Goal: Transaction & Acquisition: Book appointment/travel/reservation

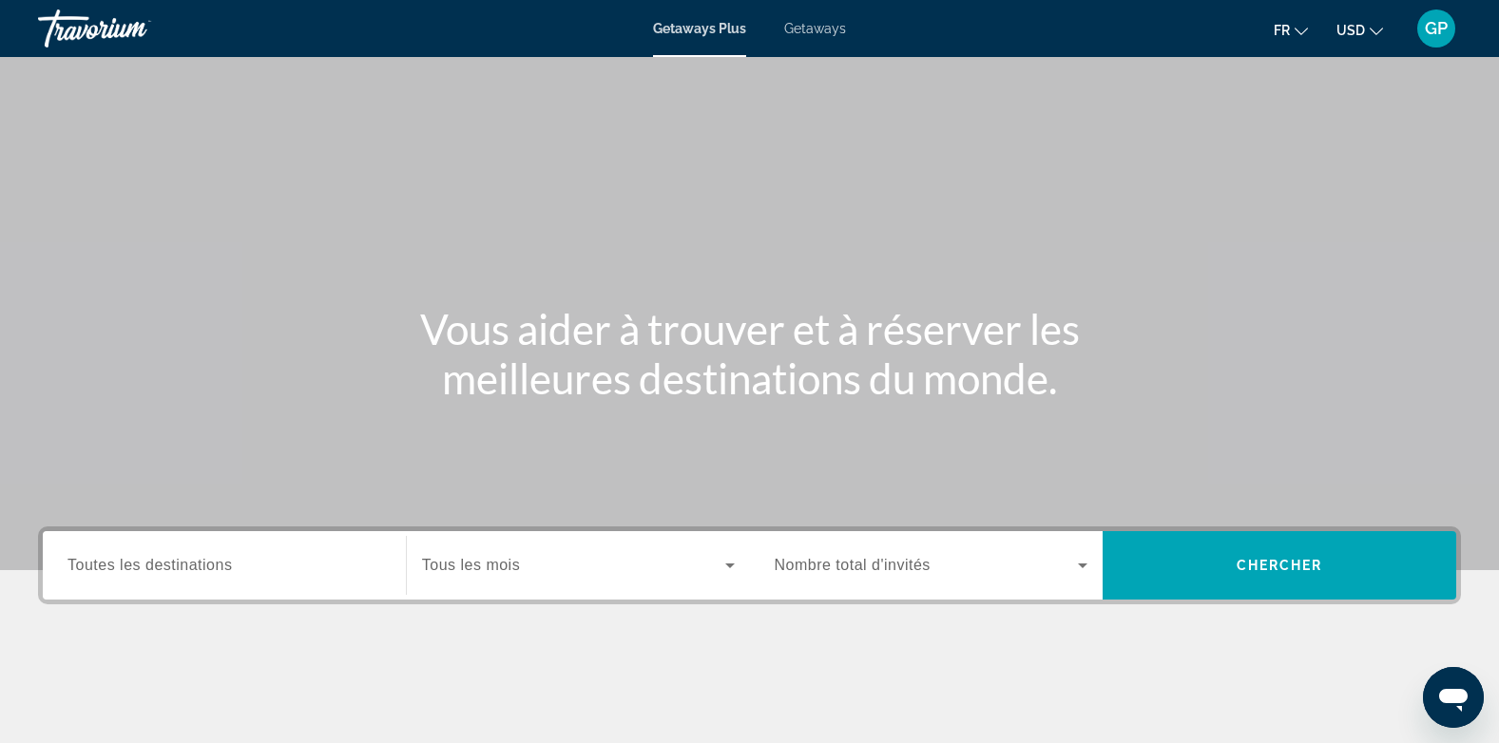
click at [803, 31] on span "Getaways" at bounding box center [815, 28] width 62 height 15
click at [161, 564] on span "Toutes les destinations" at bounding box center [149, 565] width 164 height 16
click at [161, 564] on input "Destination Toutes les destinations" at bounding box center [224, 566] width 314 height 23
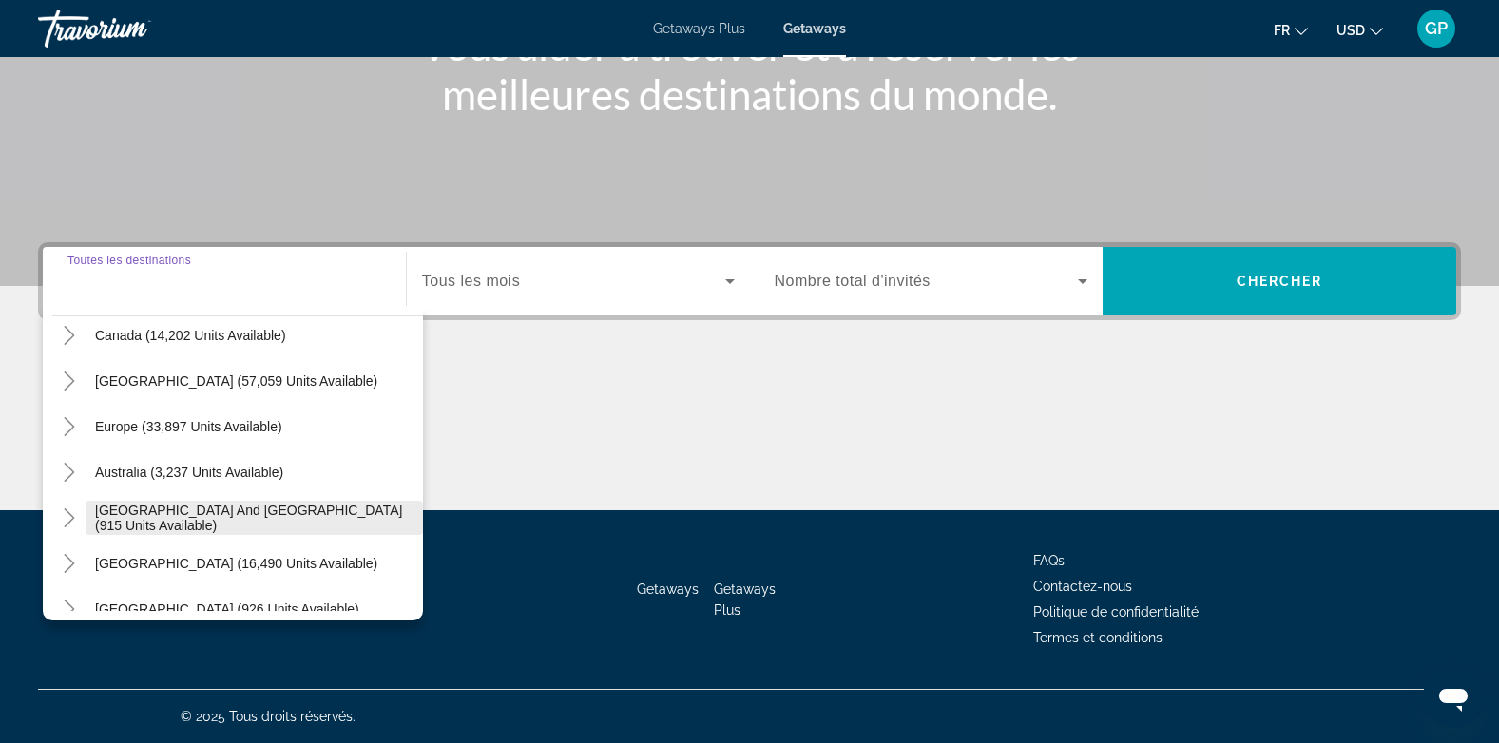
scroll to position [118, 0]
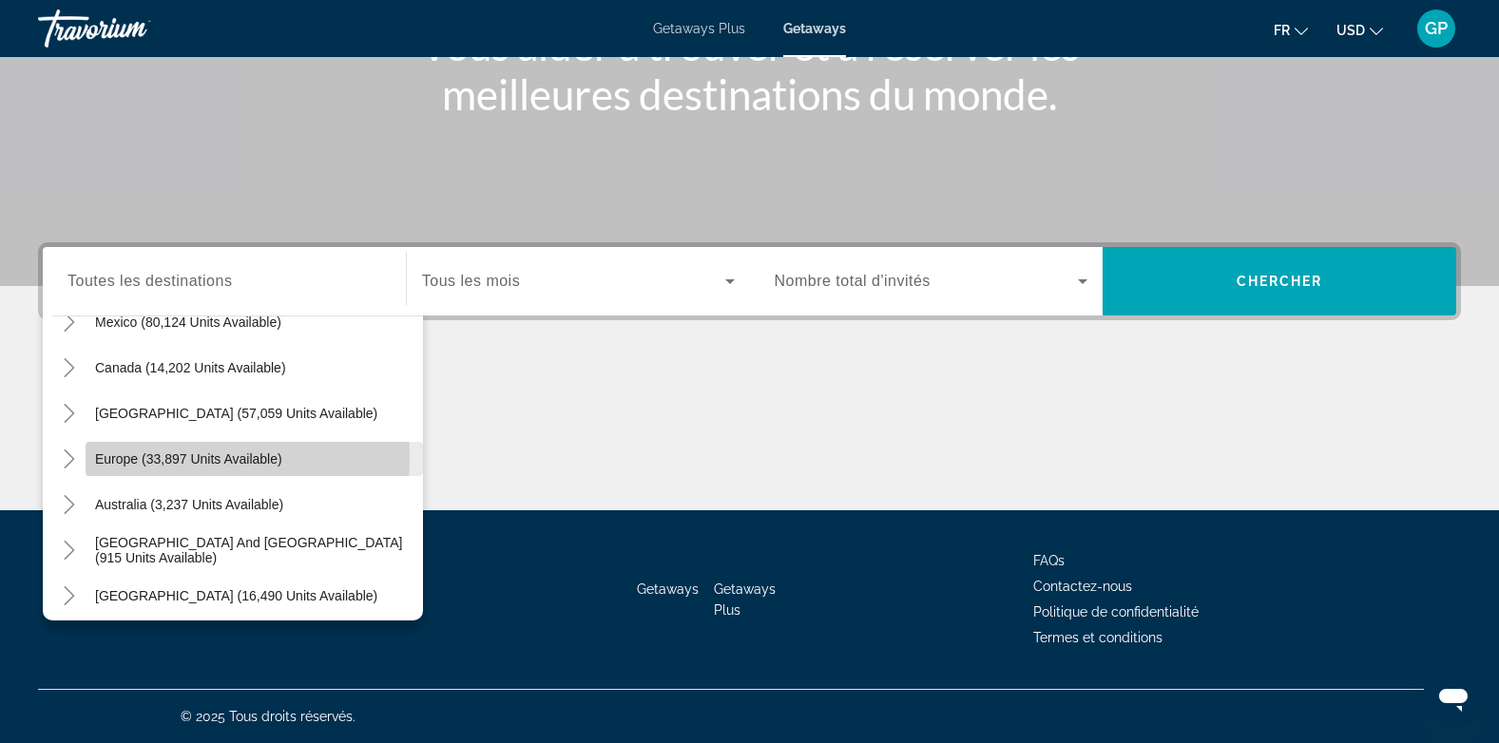
click at [115, 457] on span "Europe (33,897 units available)" at bounding box center [188, 458] width 187 height 15
type input "**********"
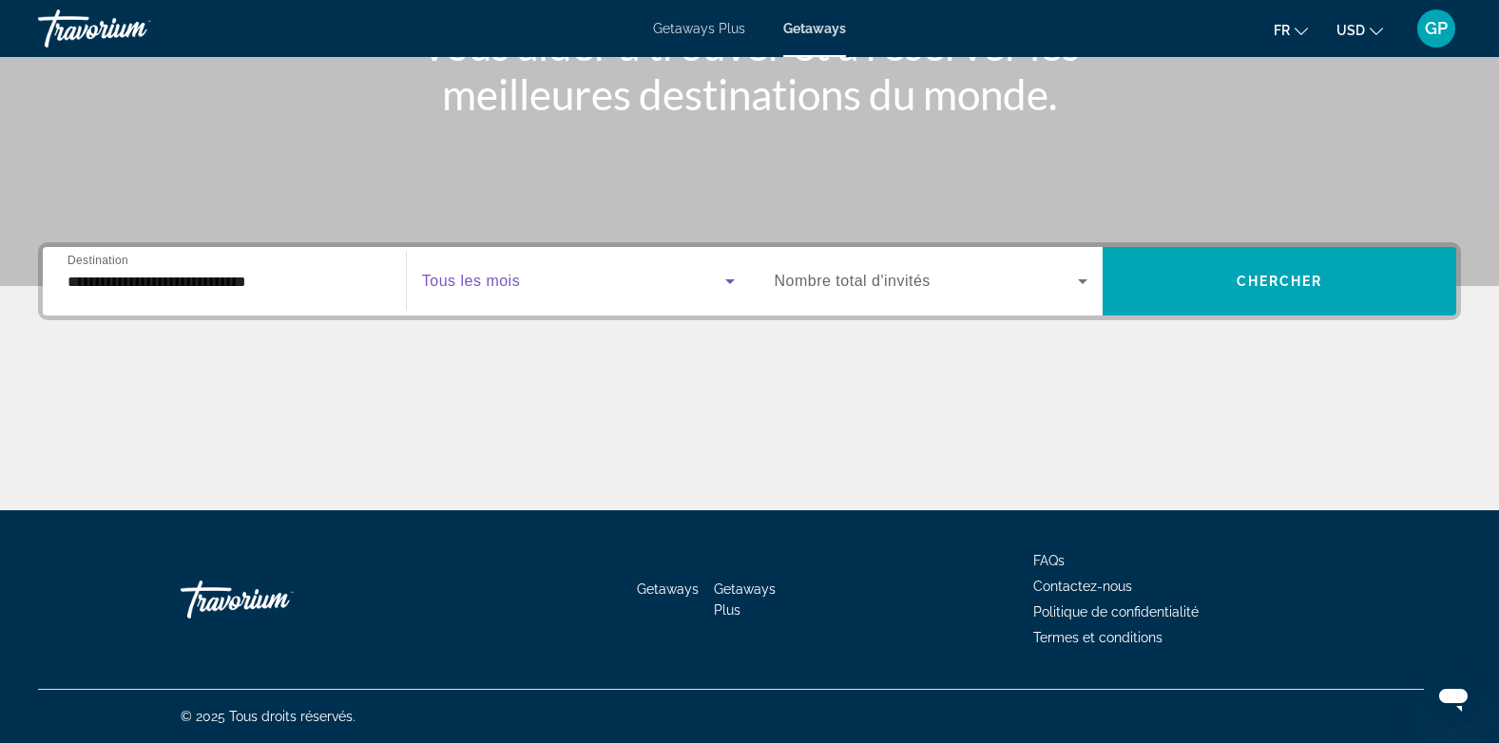
click at [662, 278] on span "Search widget" at bounding box center [573, 281] width 303 height 23
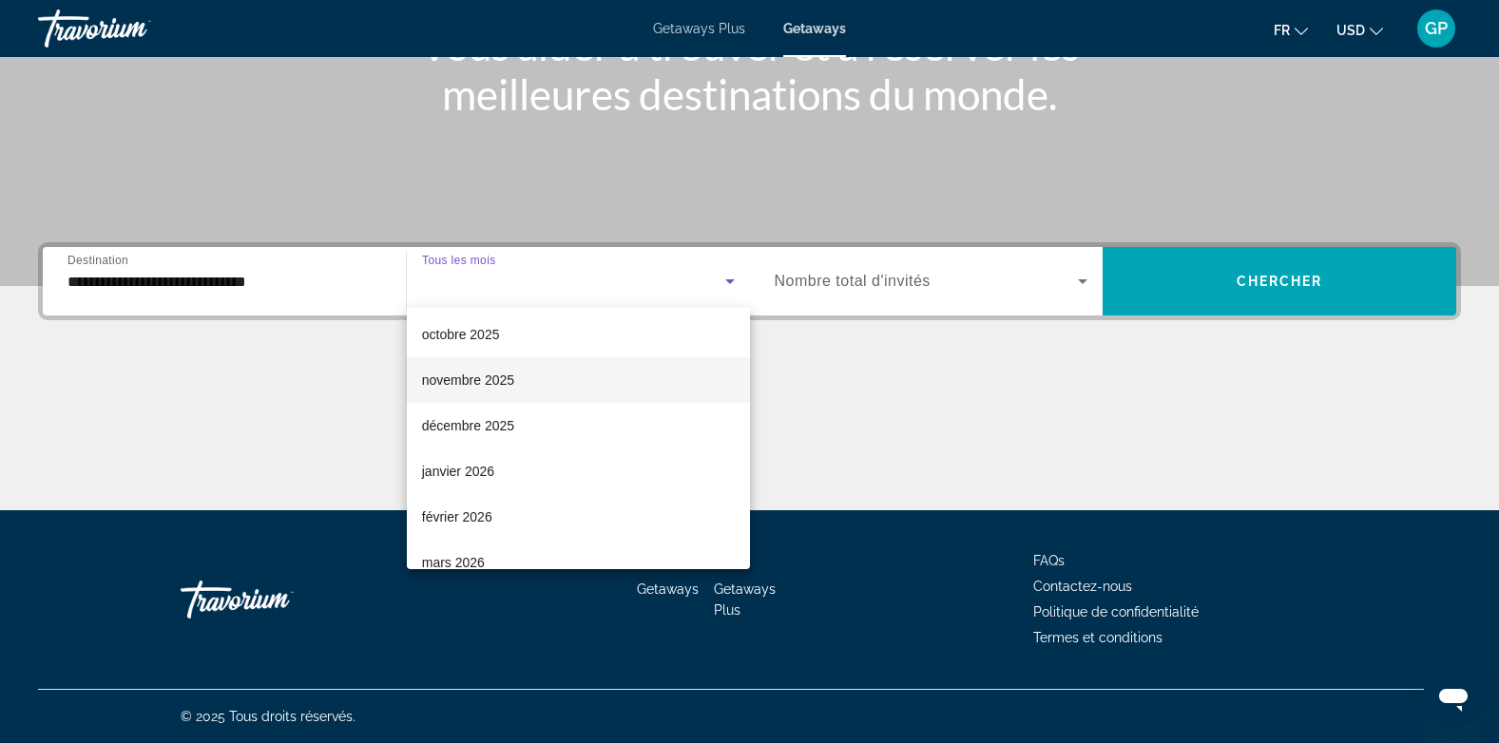
scroll to position [190, 0]
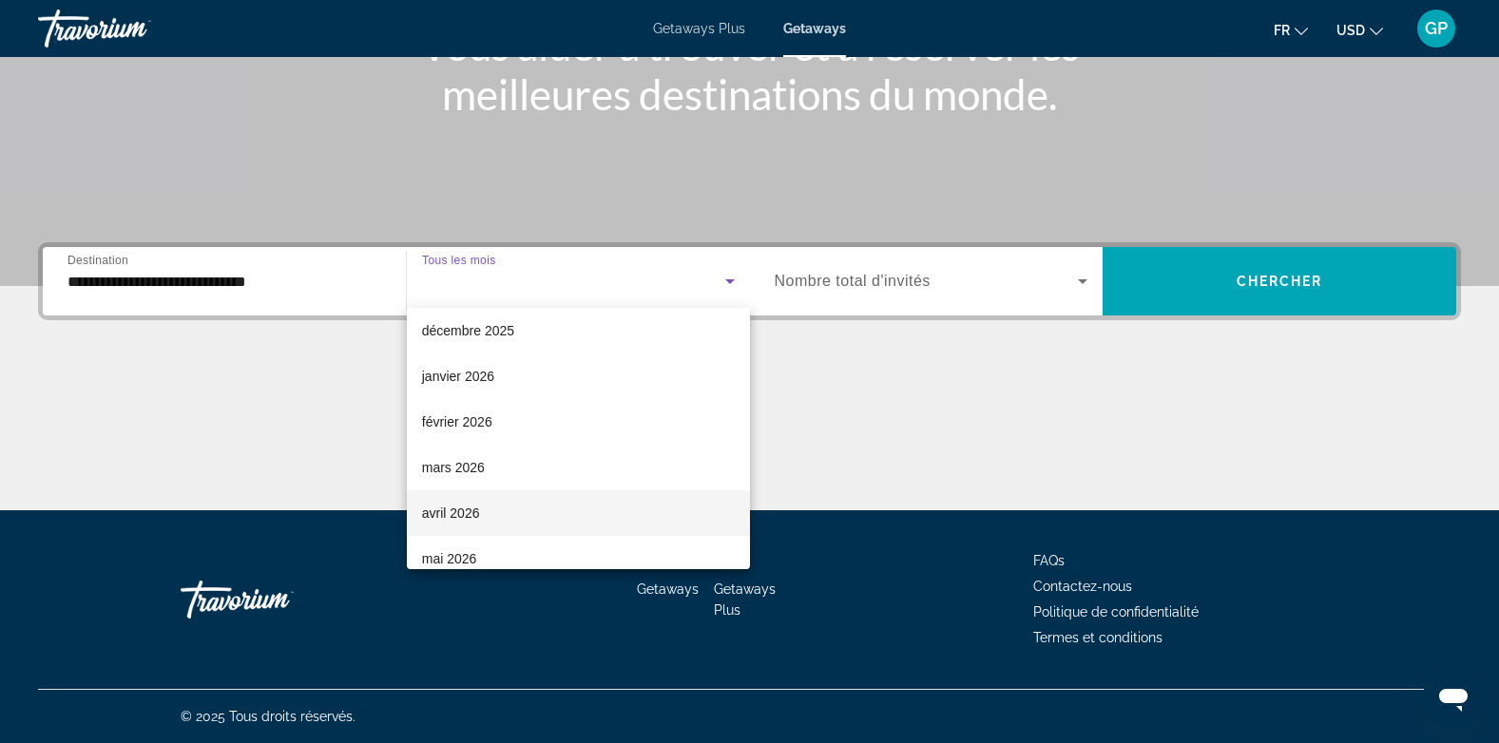
click at [439, 511] on span "avril 2026" at bounding box center [451, 513] width 58 height 23
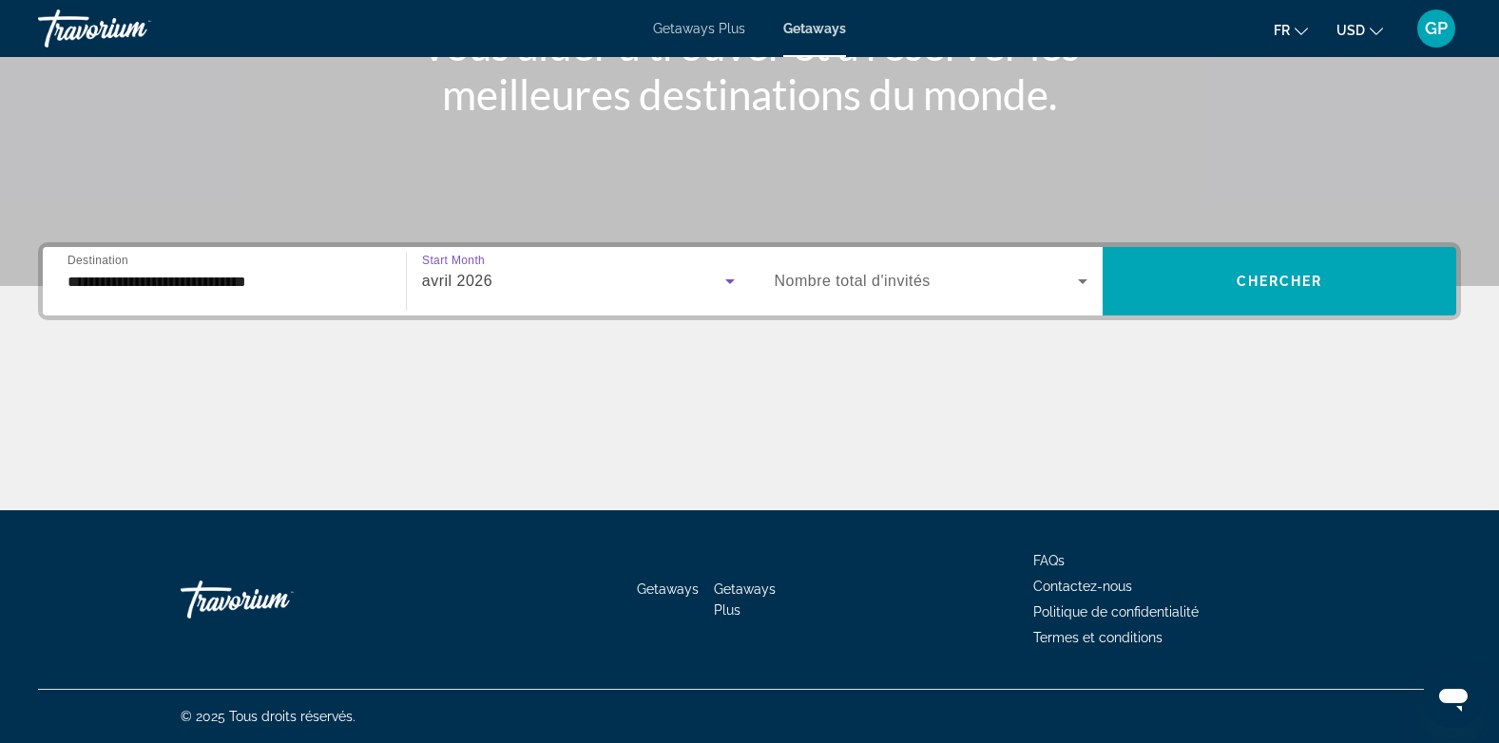
click at [923, 289] on span "Nombre total d'invités" at bounding box center [853, 281] width 156 height 16
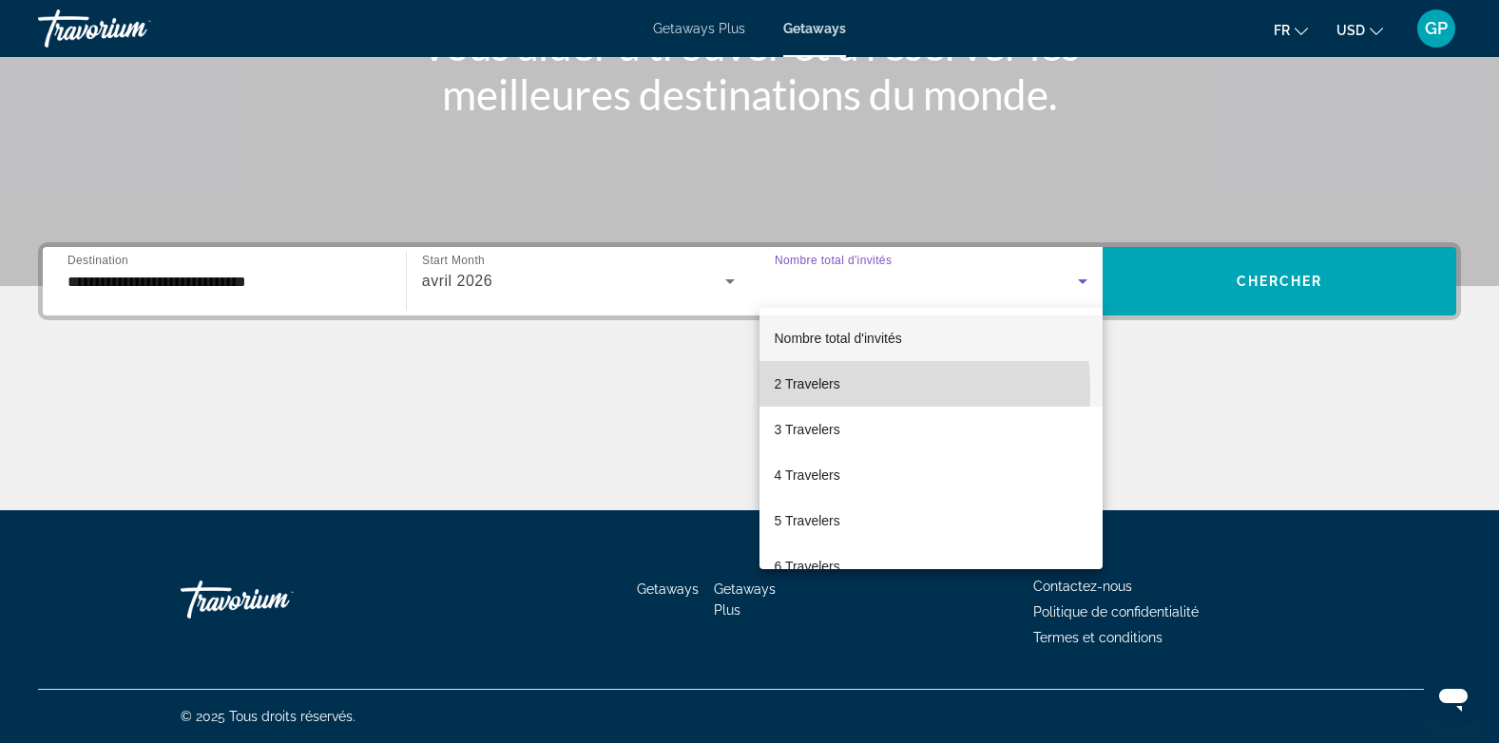
click at [809, 390] on span "2 Travelers" at bounding box center [808, 384] width 66 height 23
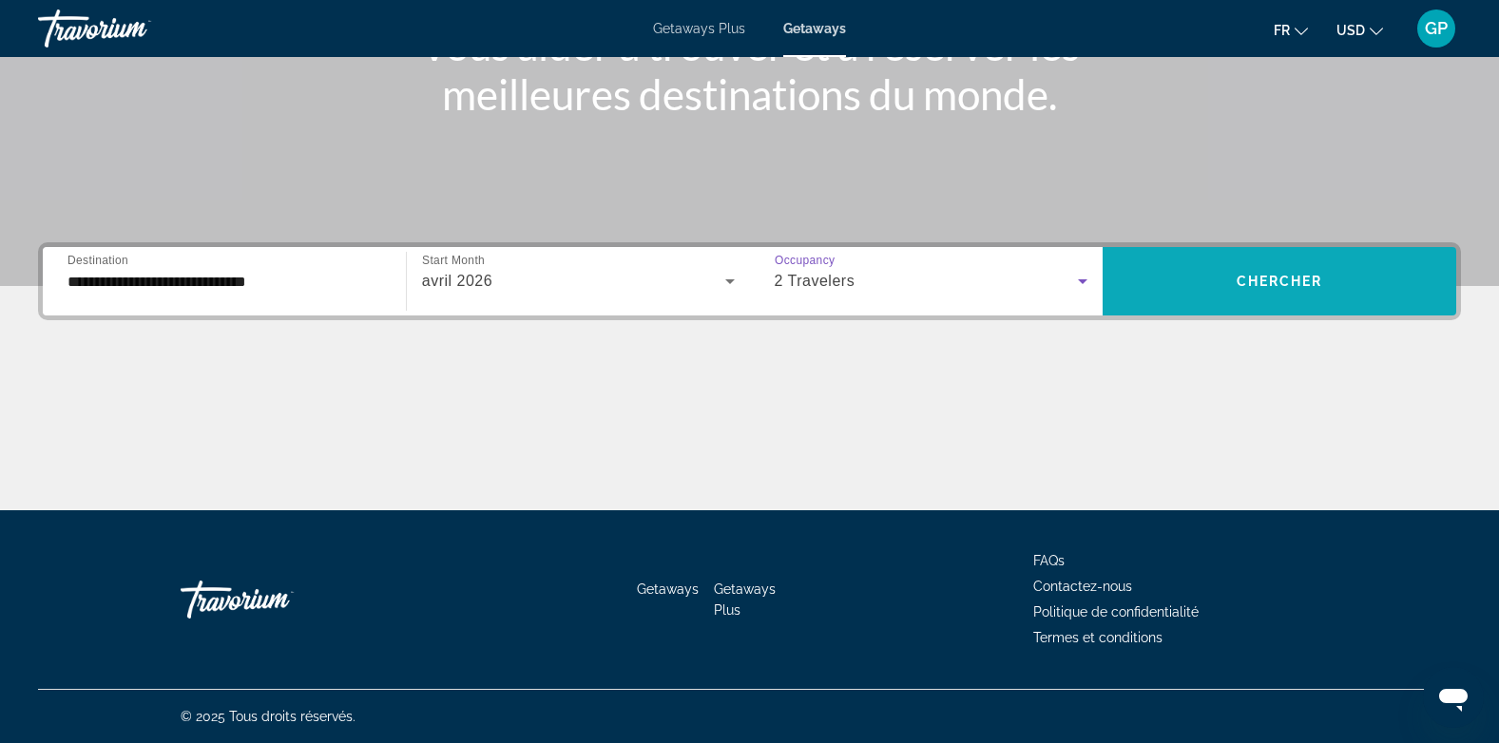
click at [1262, 267] on span "Search widget" at bounding box center [1279, 281] width 354 height 46
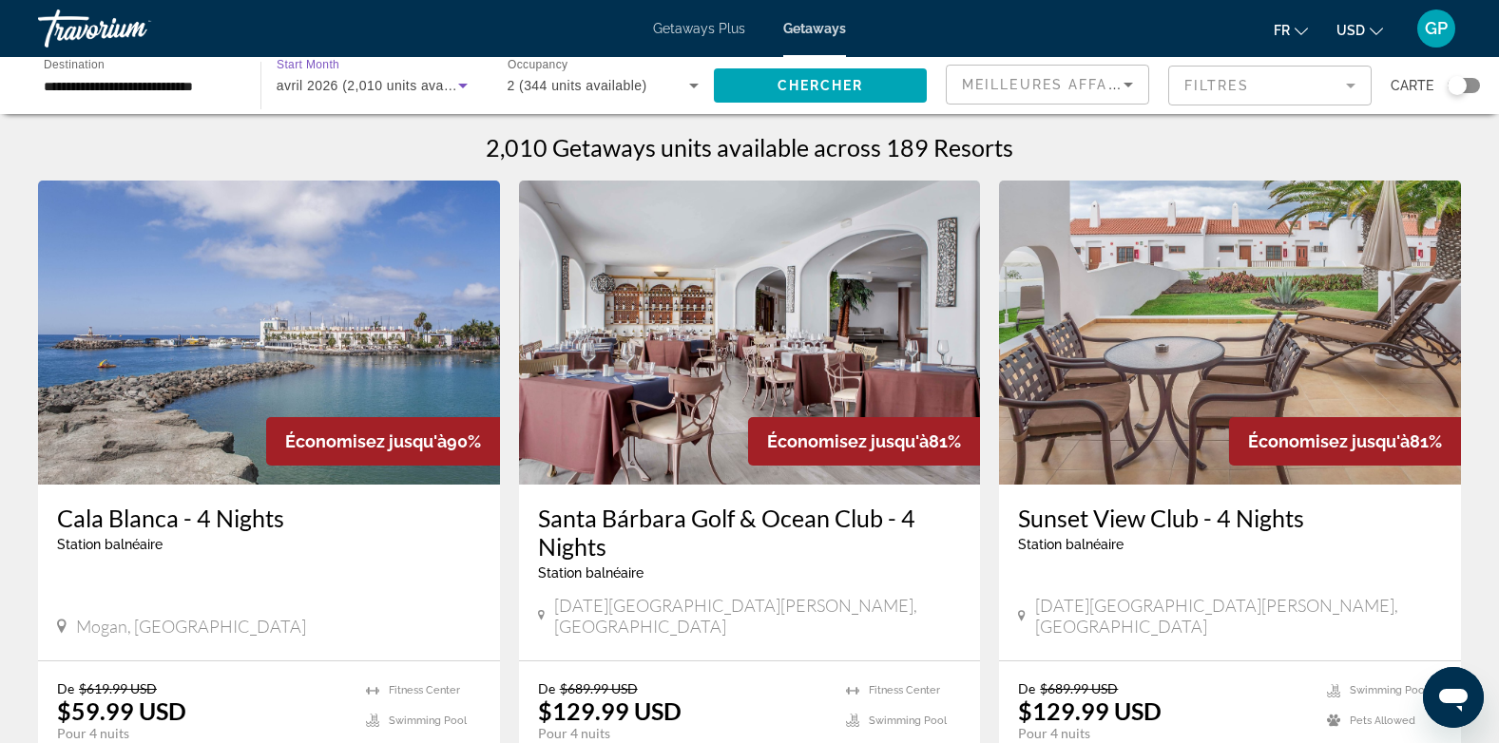
click at [431, 84] on span "avril 2026 (2,010 units available)" at bounding box center [379, 85] width 205 height 15
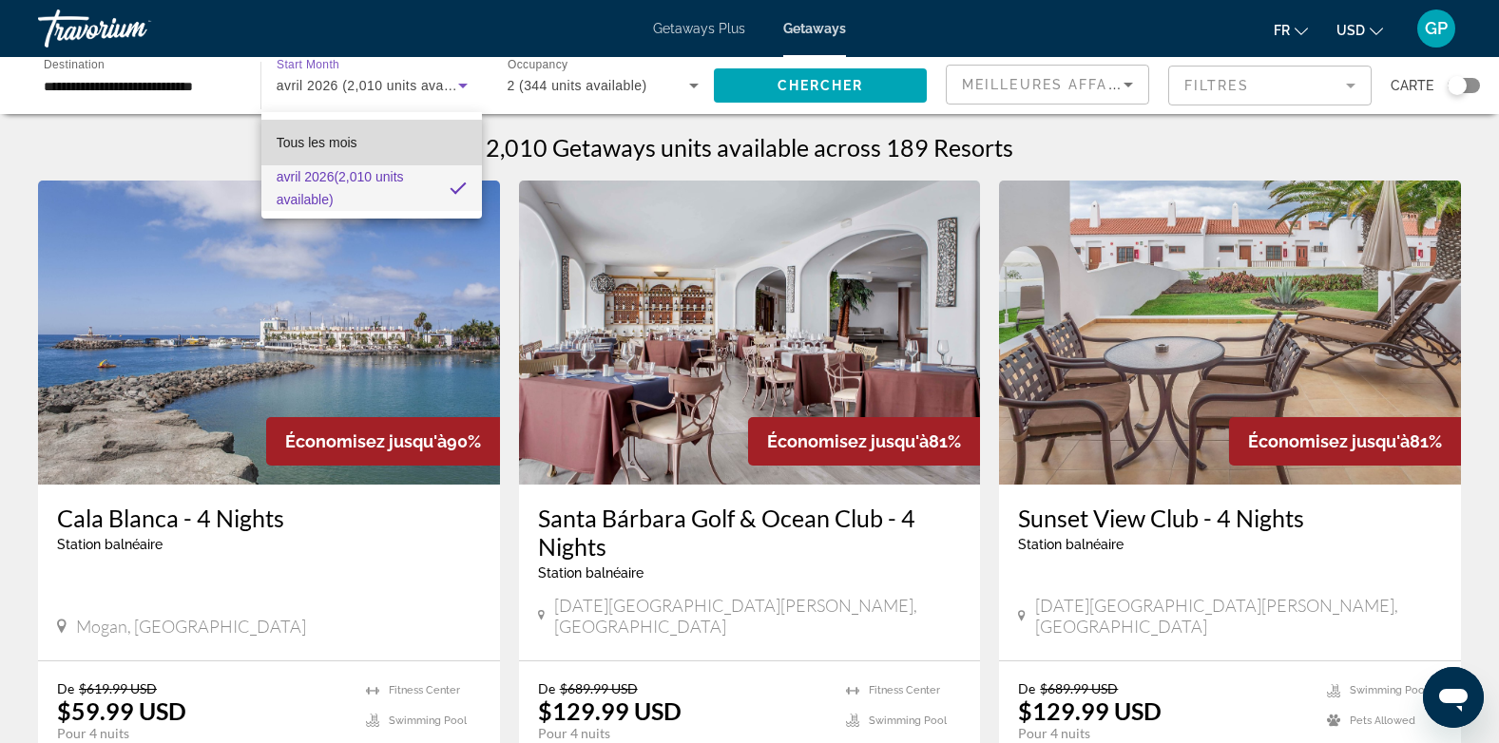
click at [348, 143] on span "Tous les mois" at bounding box center [317, 142] width 81 height 15
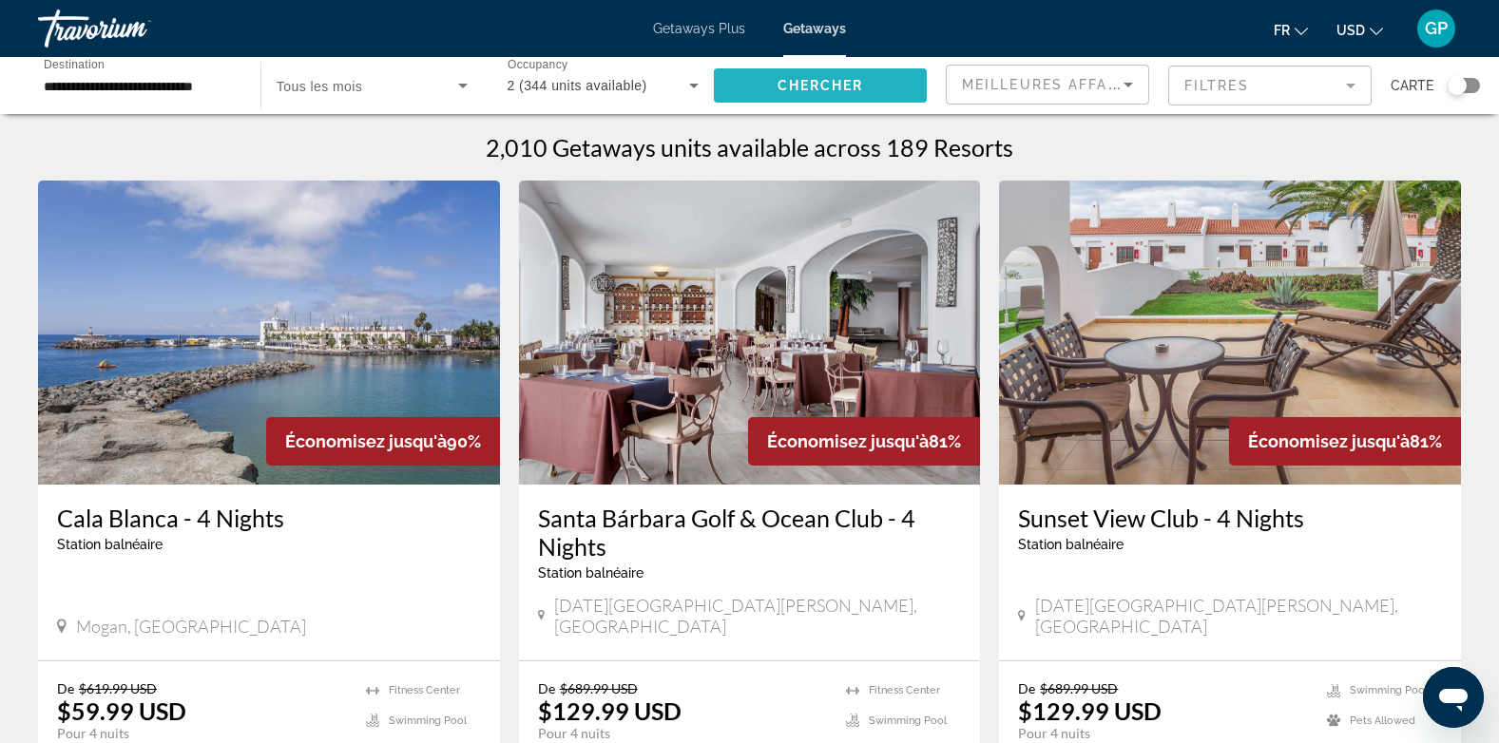
click at [862, 82] on span "Chercher" at bounding box center [820, 85] width 86 height 15
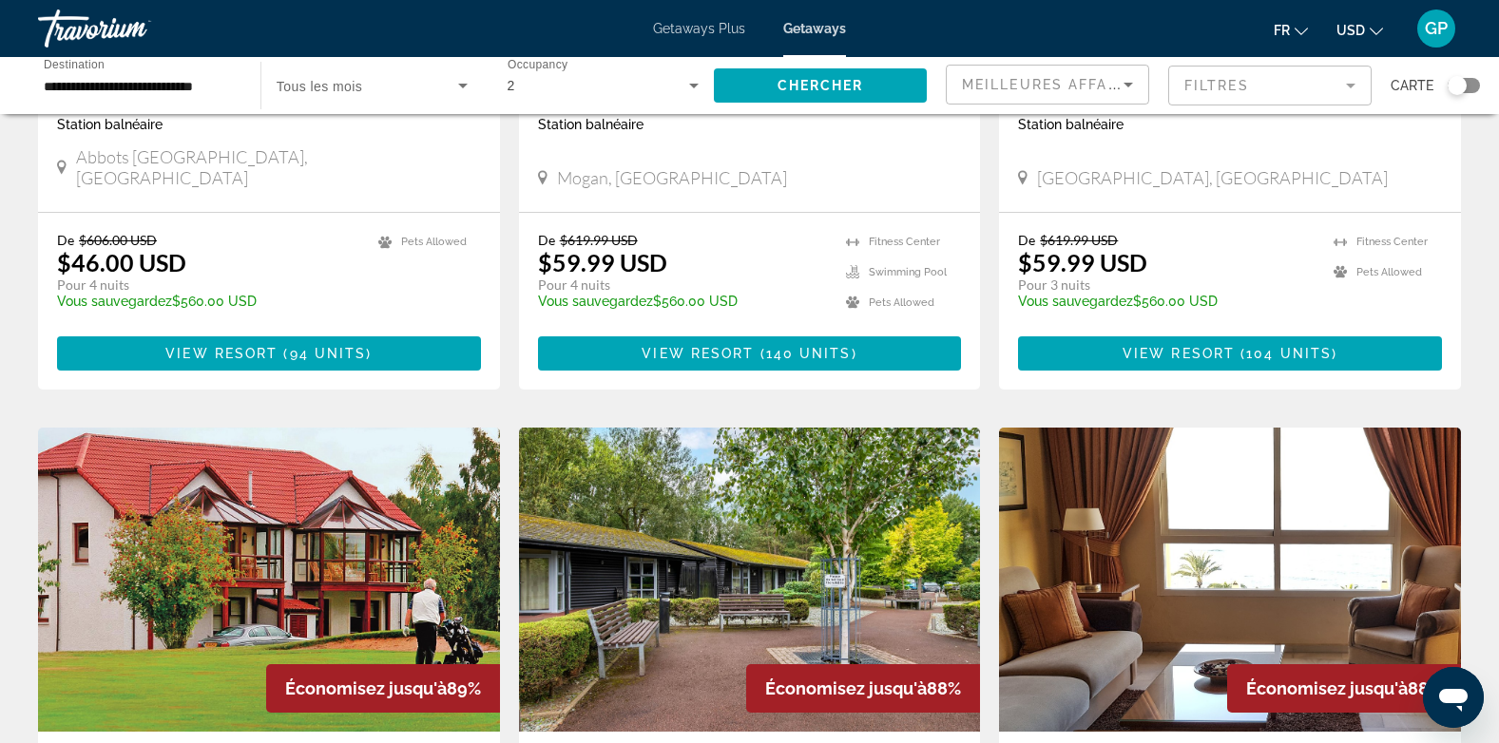
scroll to position [1330, 0]
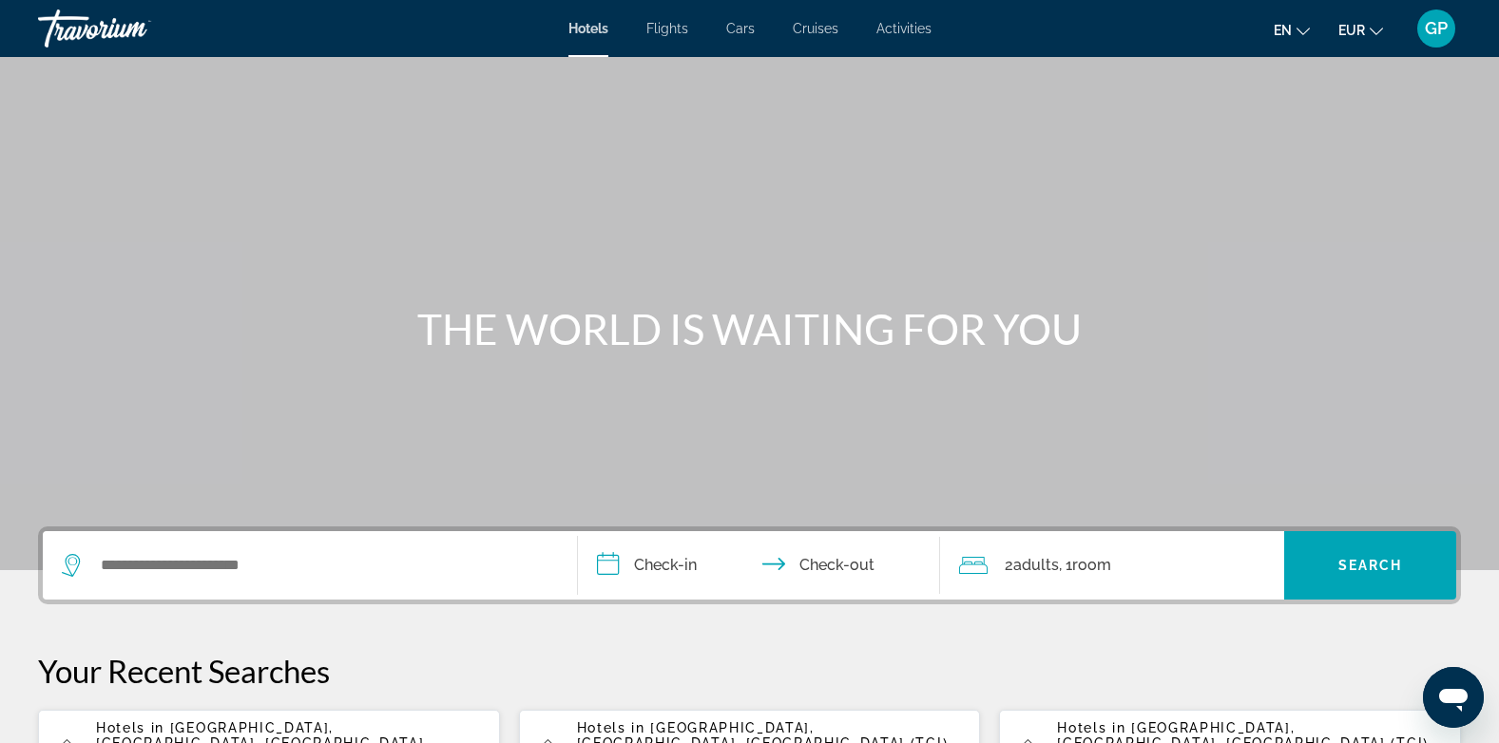
click at [747, 29] on span "Cars" at bounding box center [740, 28] width 29 height 15
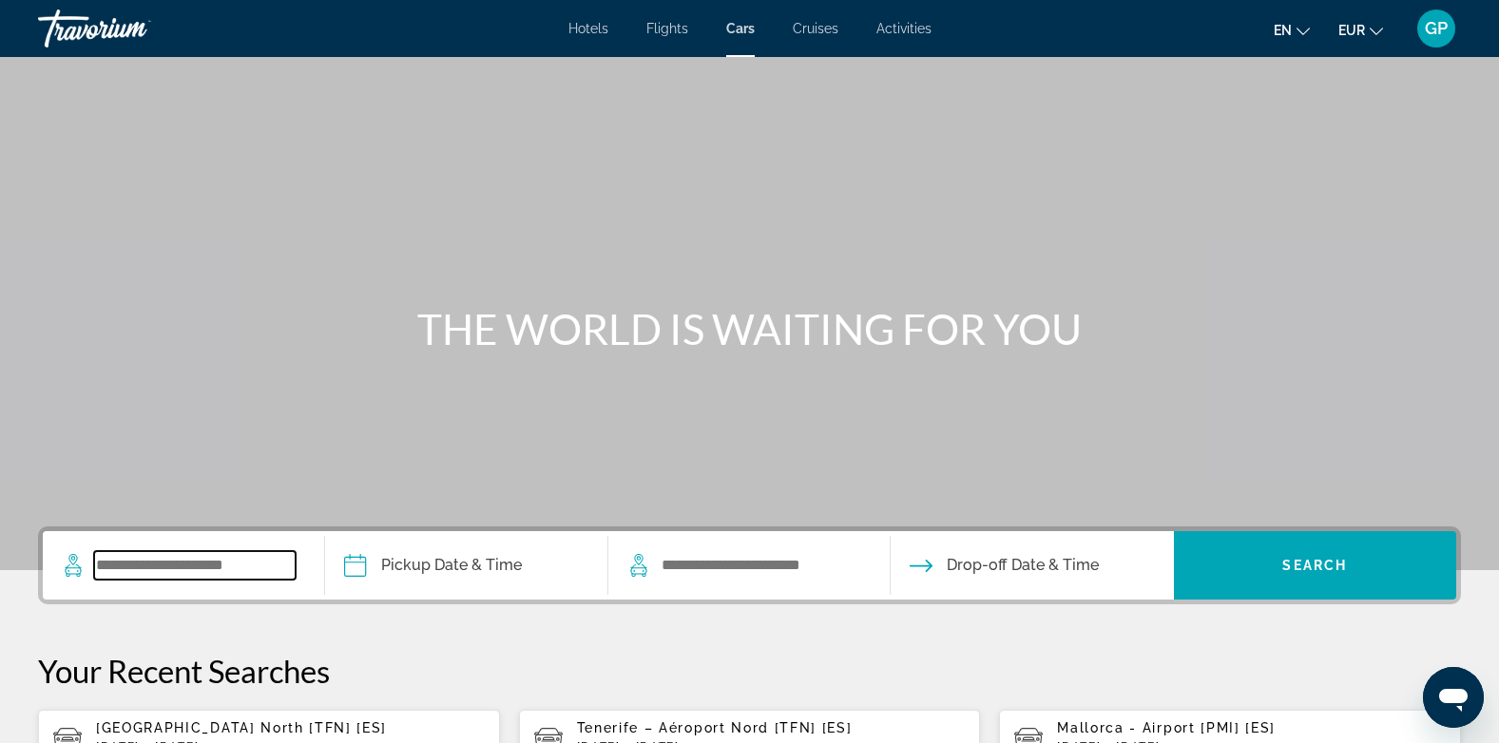
click at [111, 566] on input "Search widget" at bounding box center [194, 565] width 201 height 29
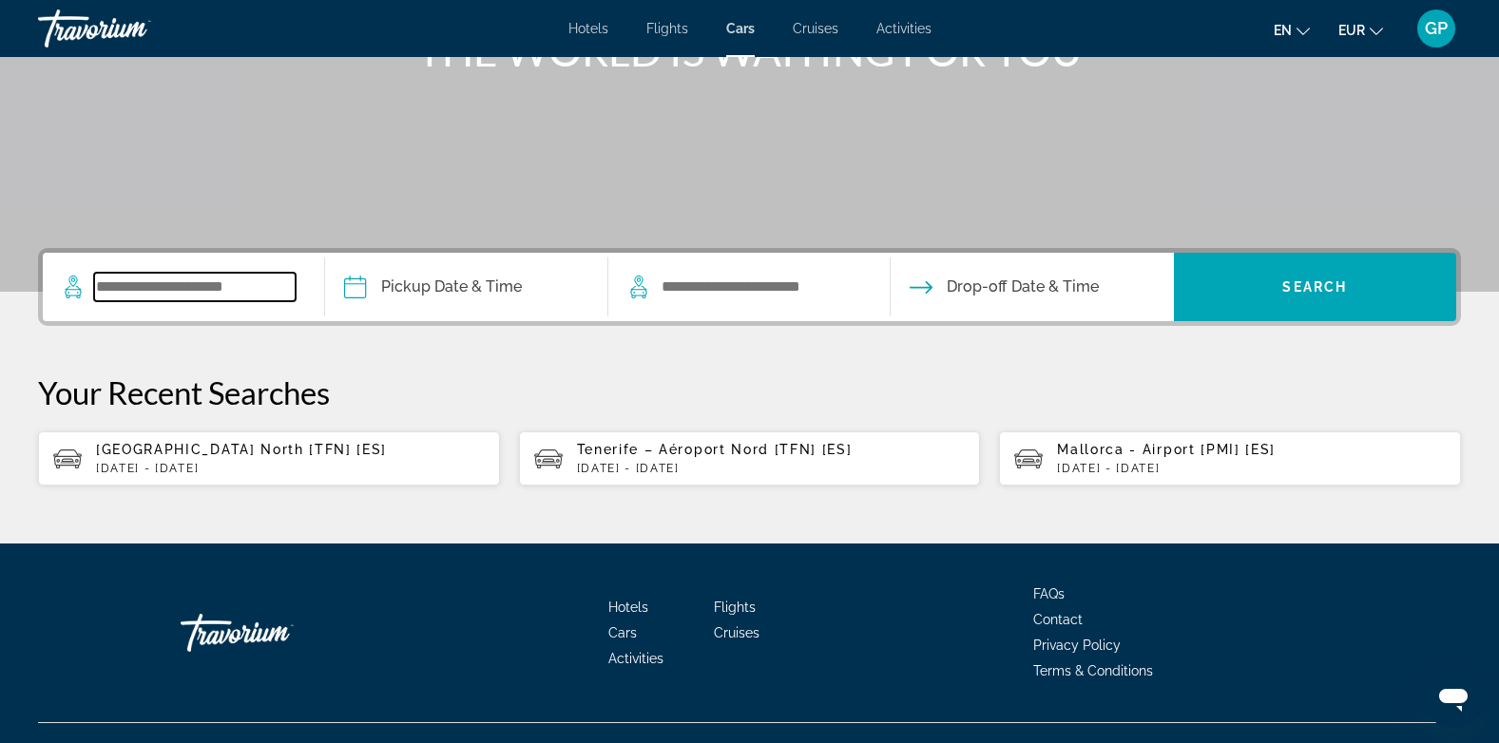
scroll to position [312, 0]
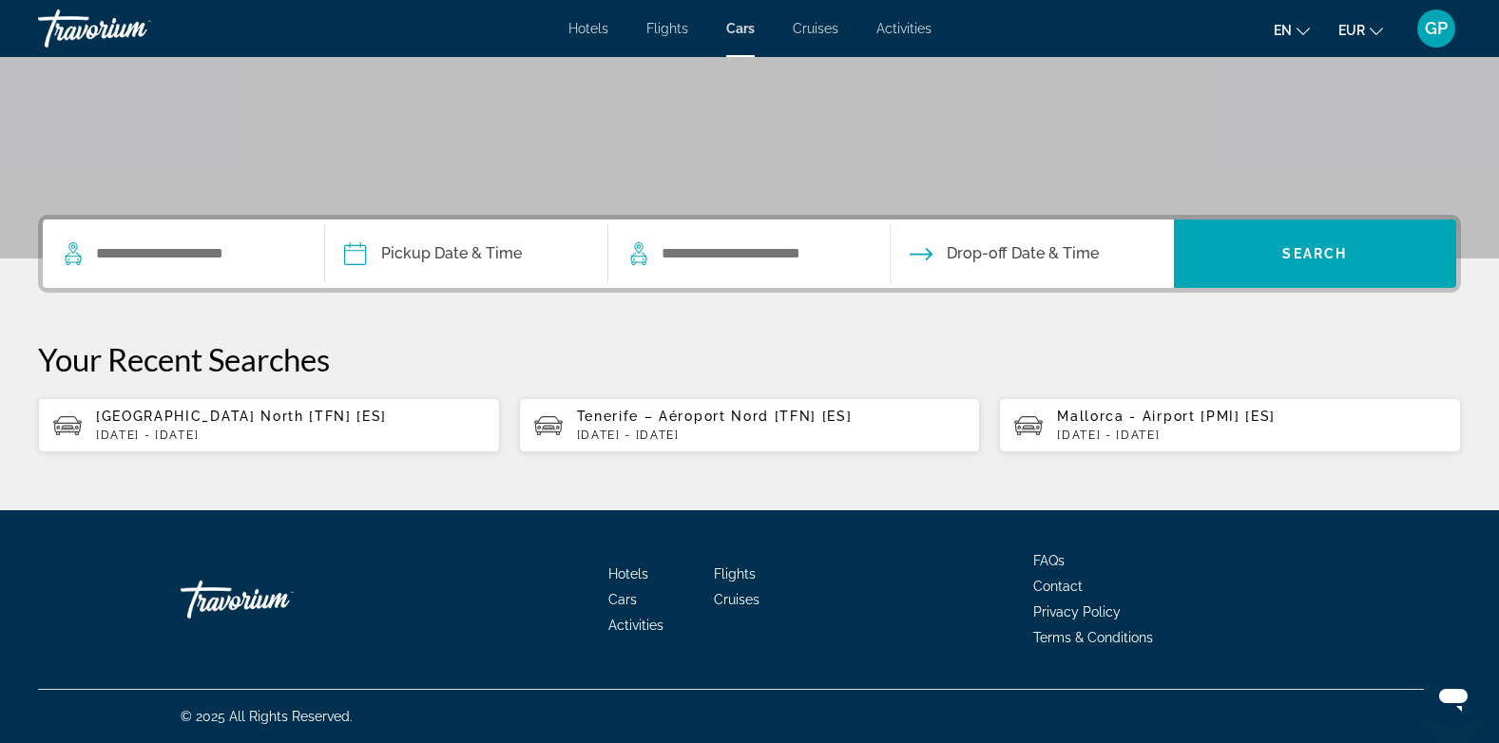
click at [245, 427] on div "[GEOGRAPHIC_DATA] North [TFN] [ES] [DATE] - [DATE]" at bounding box center [290, 425] width 389 height 33
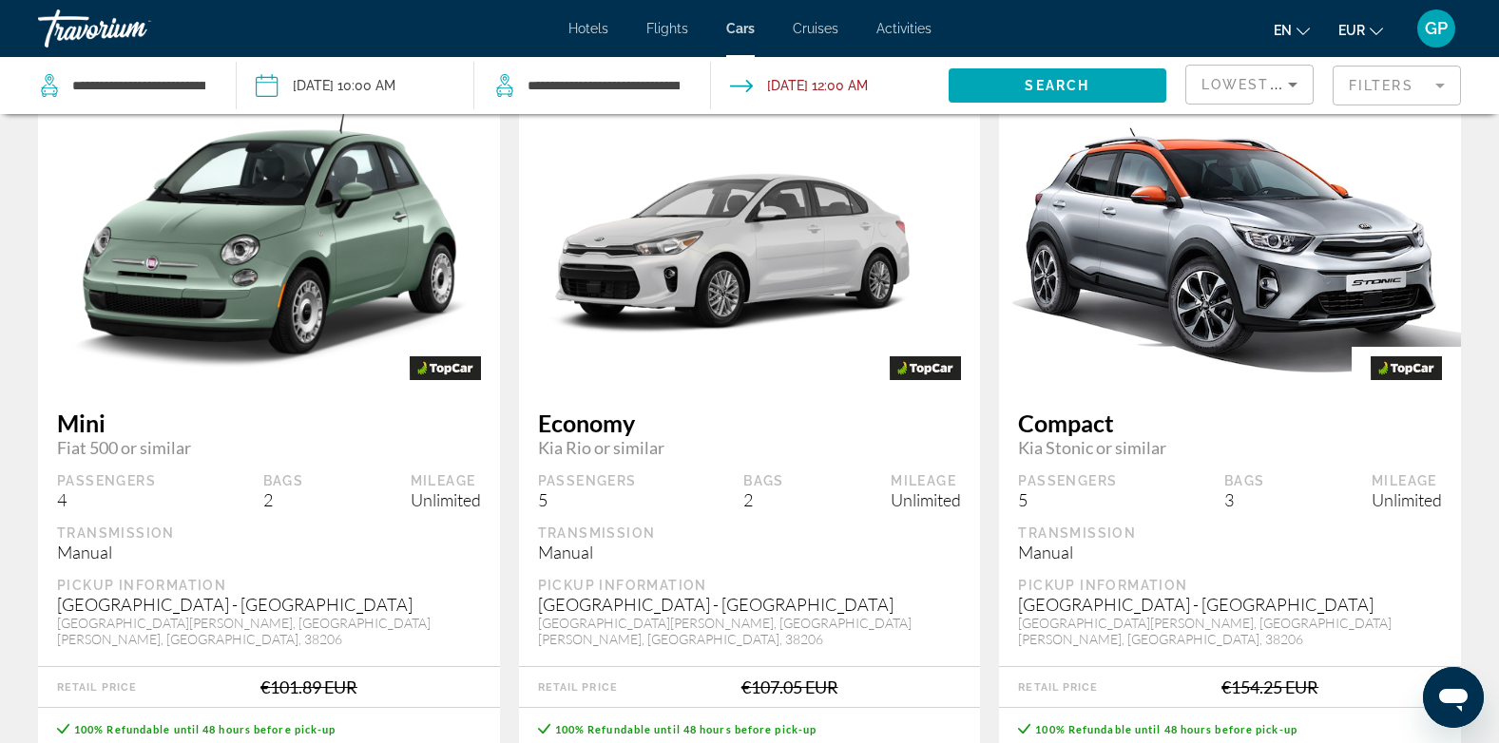
scroll to position [190, 0]
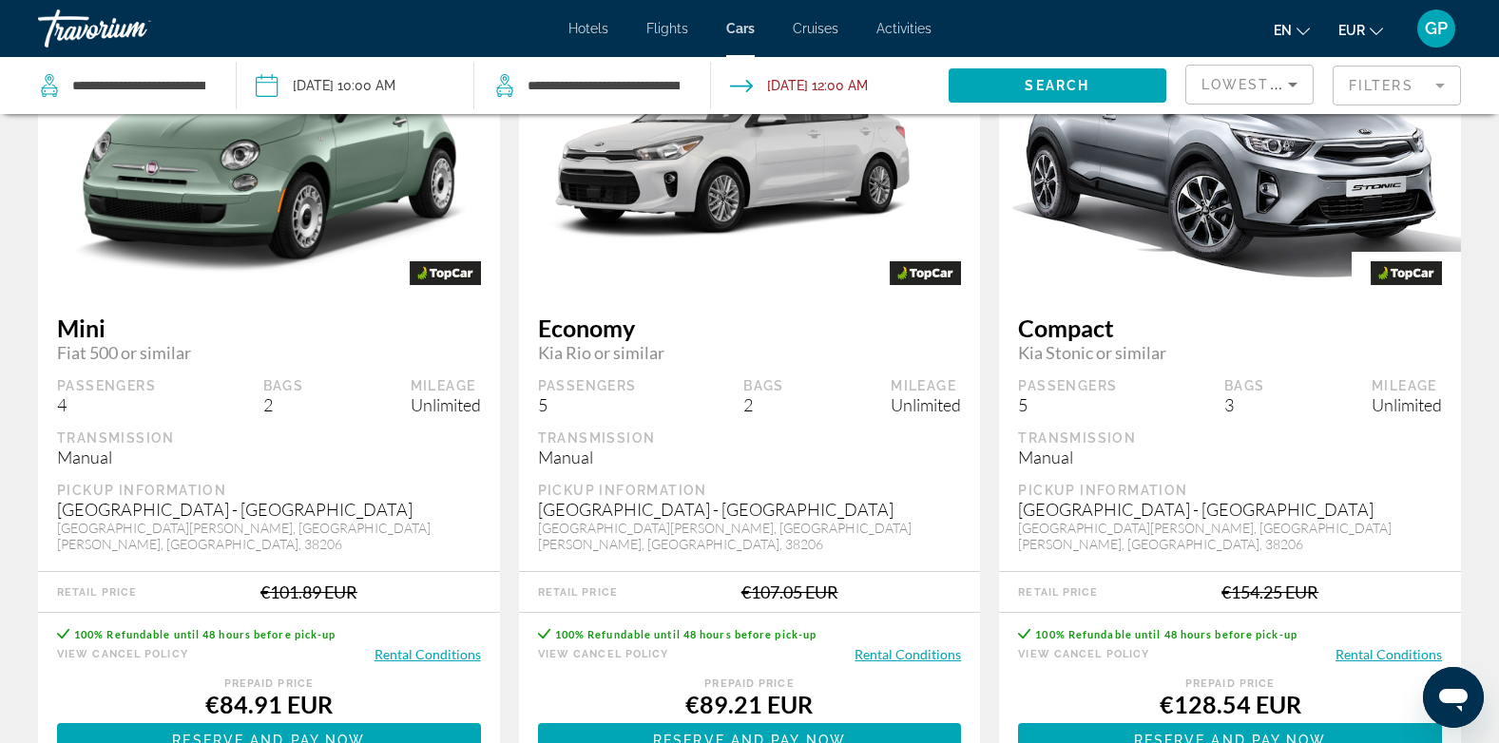
click at [414, 645] on button "Rental Conditions" at bounding box center [427, 654] width 106 height 18
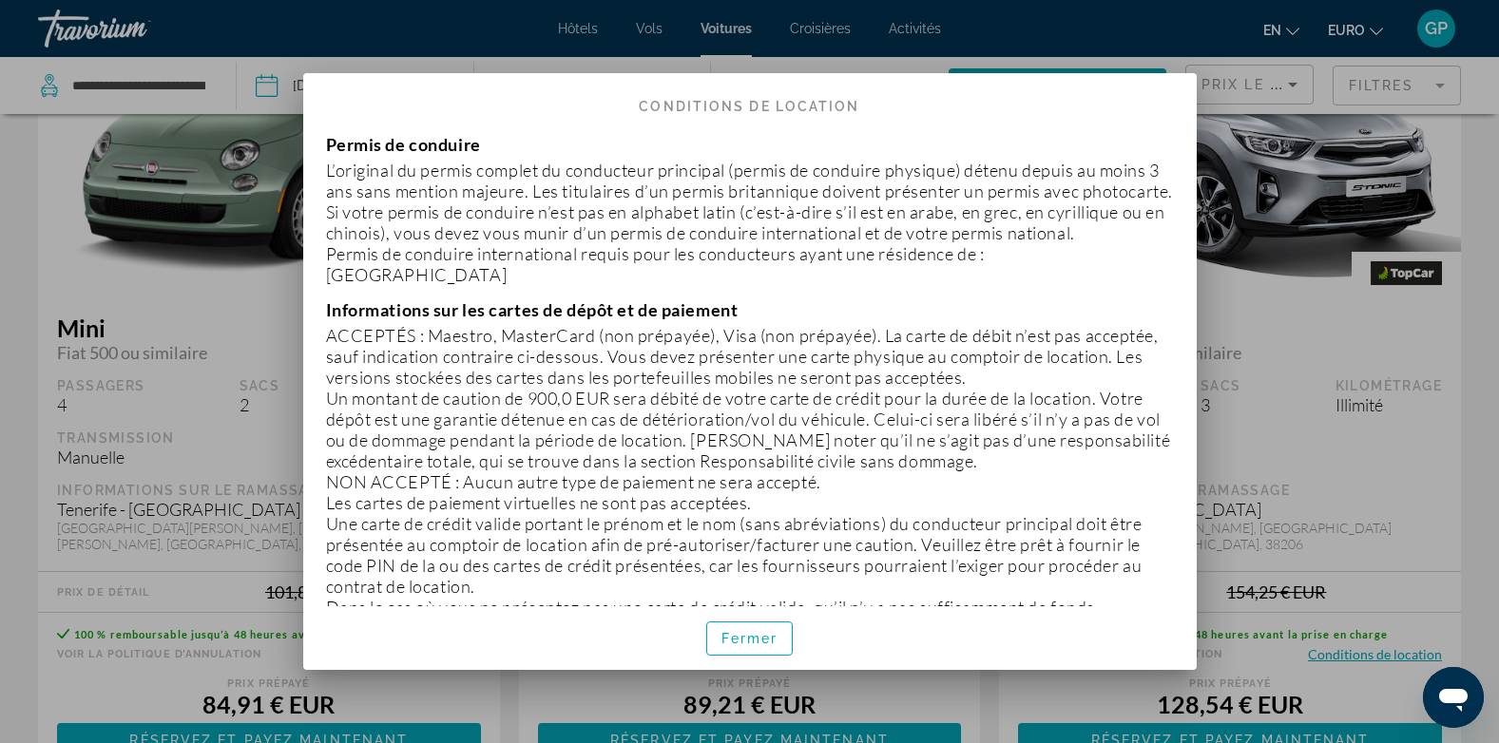
scroll to position [475, 0]
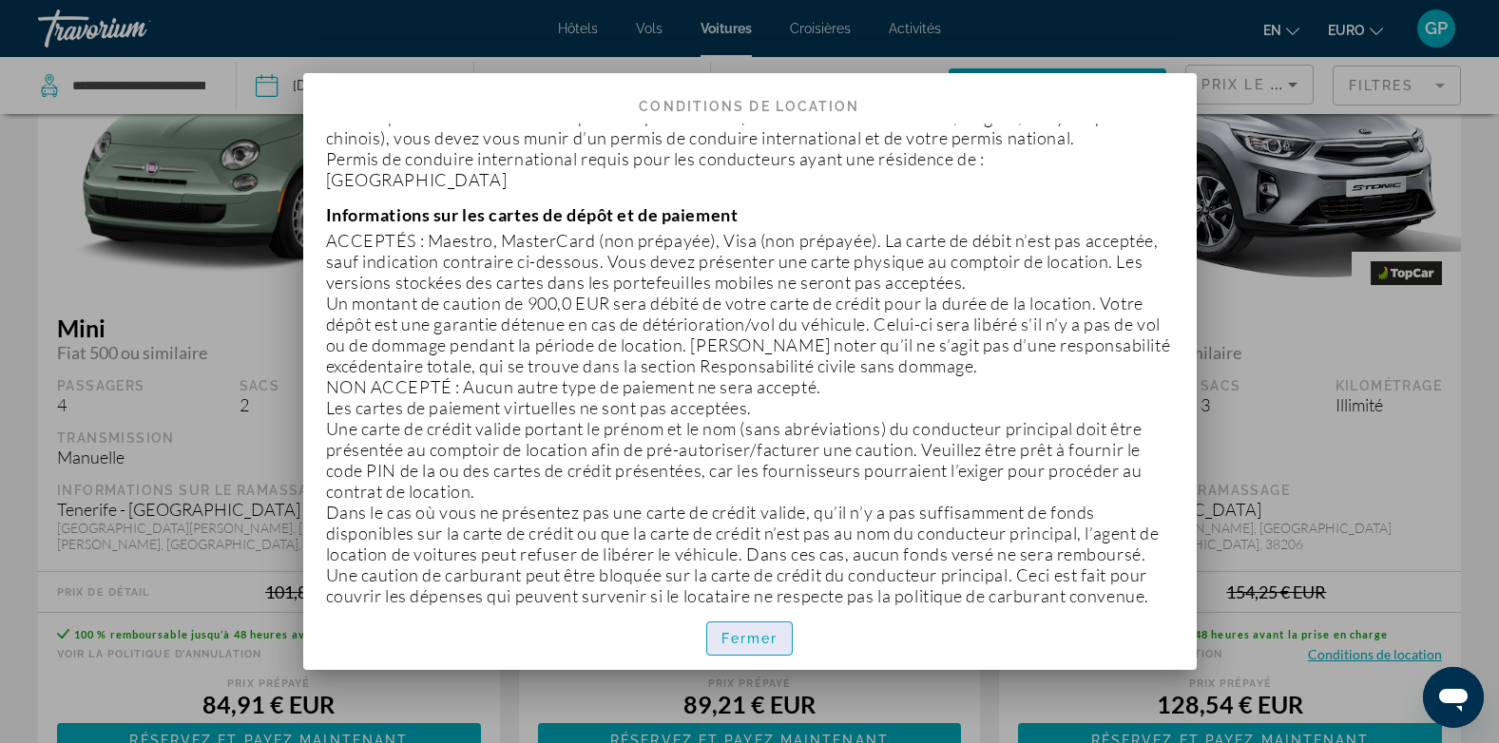
click at [755, 641] on span "Fermer" at bounding box center [749, 638] width 57 height 15
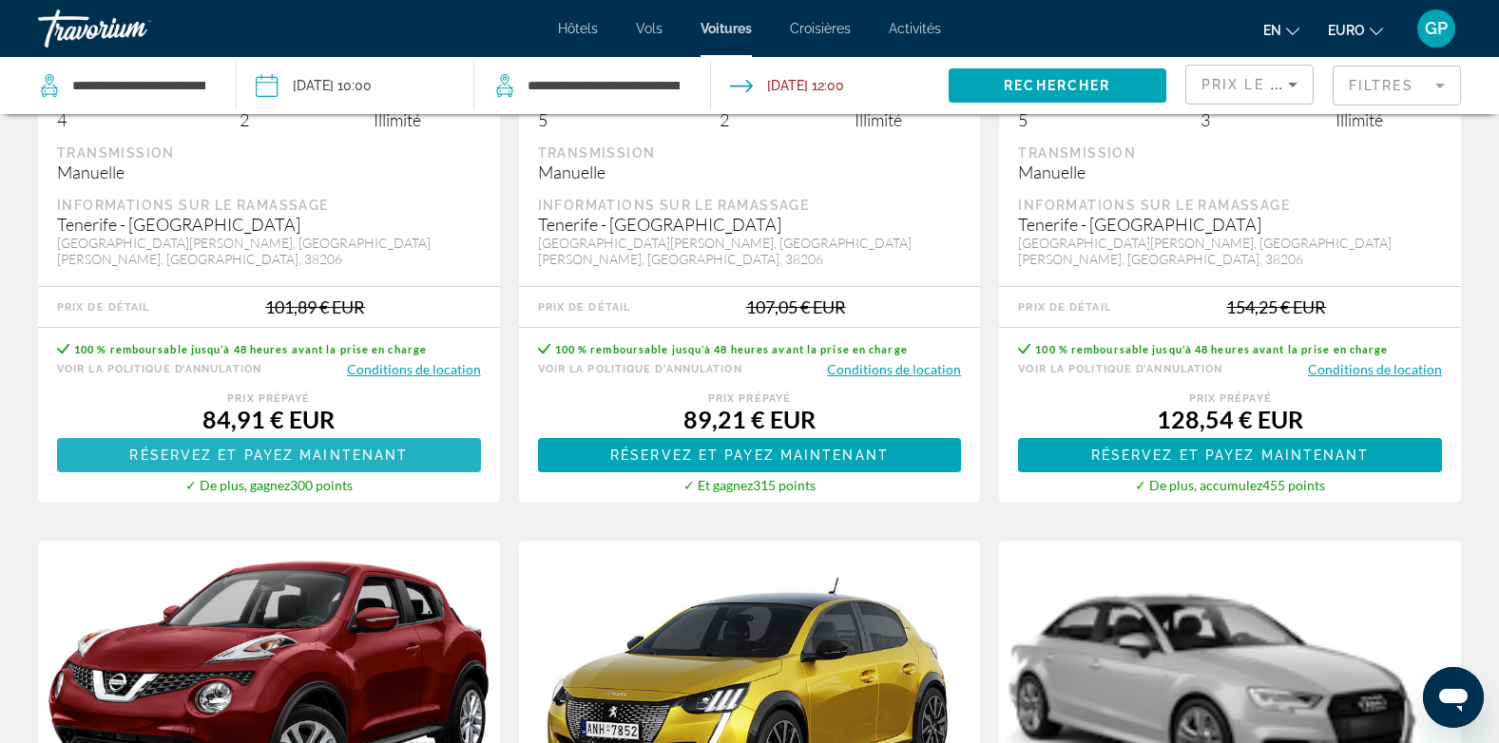
click at [320, 448] on span "Réservez et payez maintenant" at bounding box center [268, 455] width 278 height 15
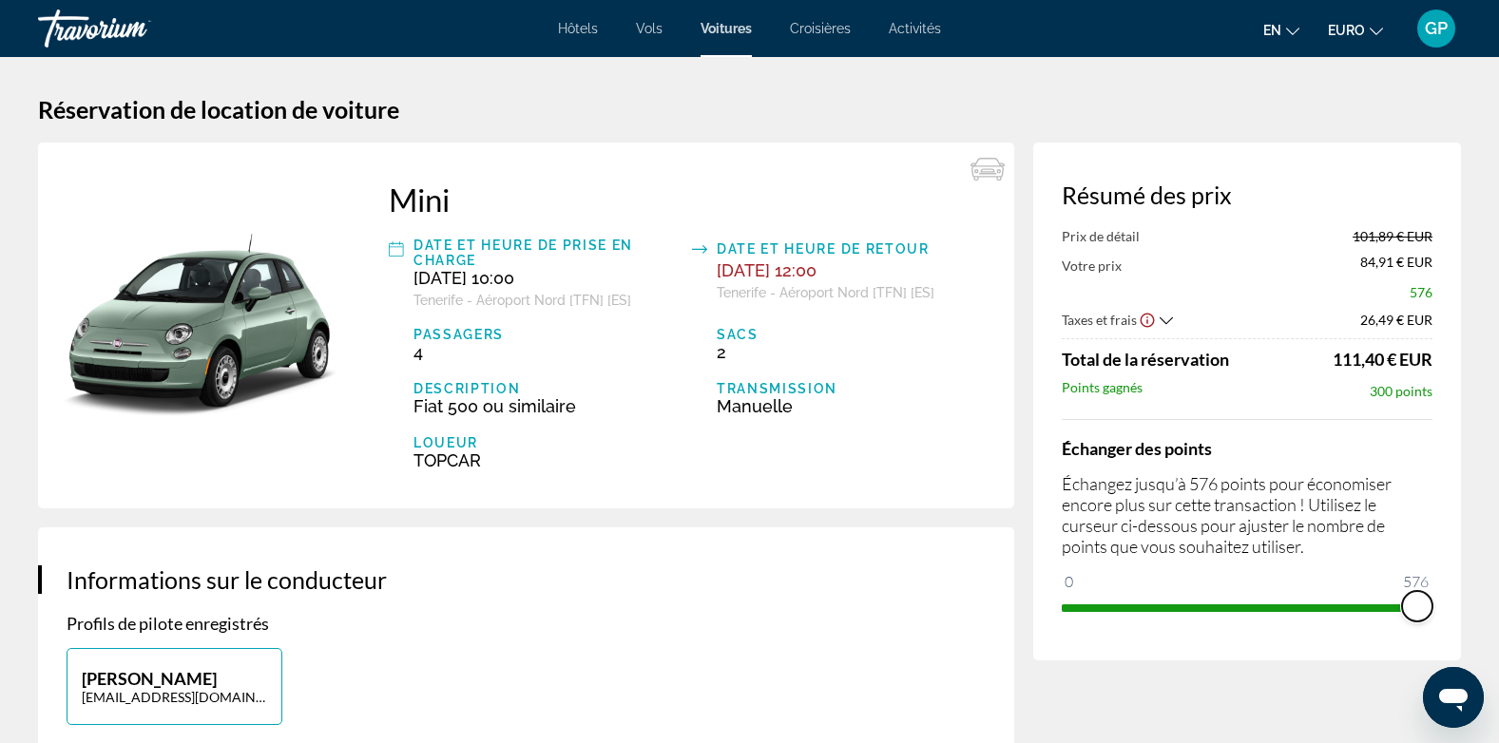
drag, startPoint x: 1072, startPoint y: 583, endPoint x: 1439, endPoint y: 585, distance: 366.8
click at [1439, 585] on div "Résumé des prix Prix de détail 101,89 € EUR Votre prix 84,91 € EUR 576 Taxes et…" at bounding box center [1247, 402] width 428 height 518
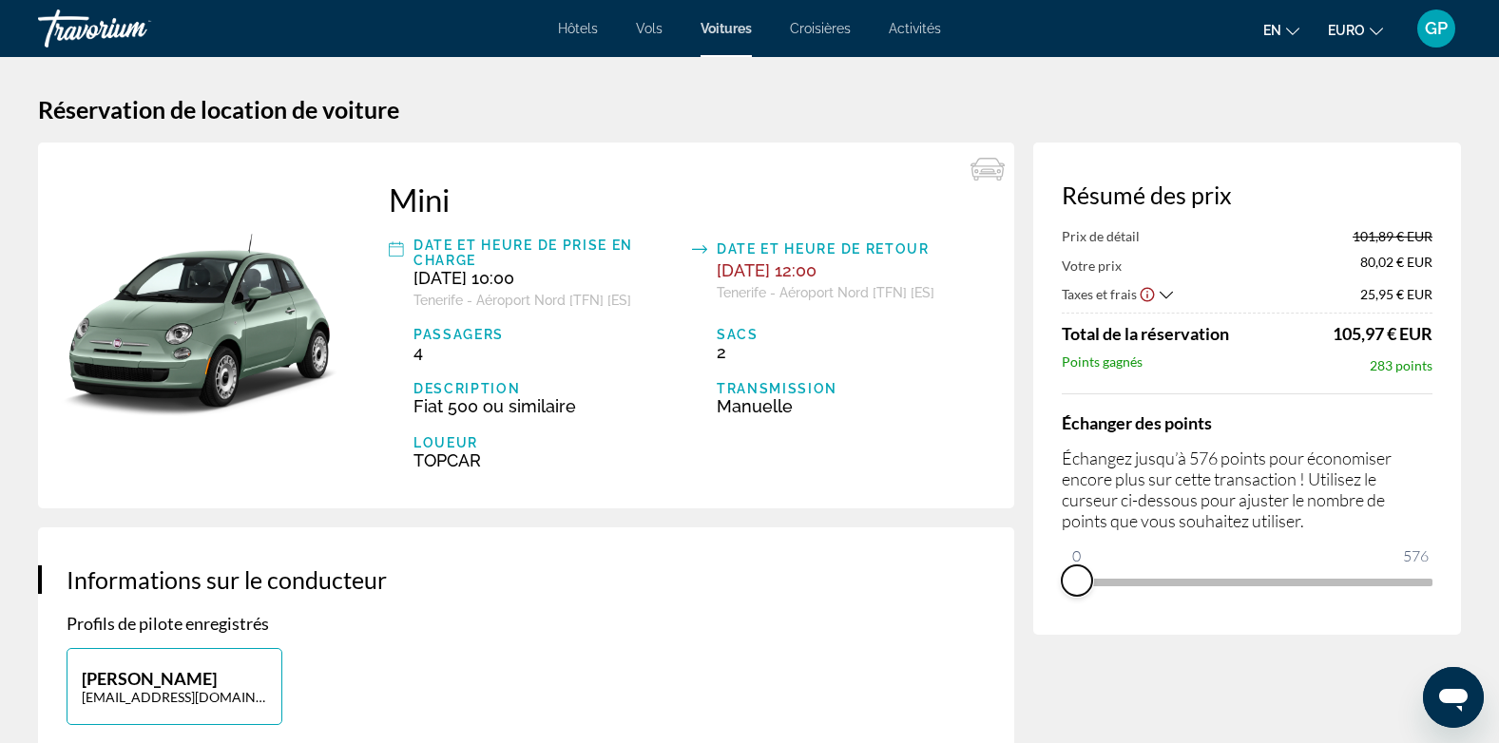
drag, startPoint x: 1414, startPoint y: 611, endPoint x: 1044, endPoint y: 610, distance: 369.7
click at [1044, 610] on div "Résumé des prix Prix de détail 101,89 € EUR Votre prix 80,02 € EUR Taxes et fra…" at bounding box center [1247, 389] width 428 height 492
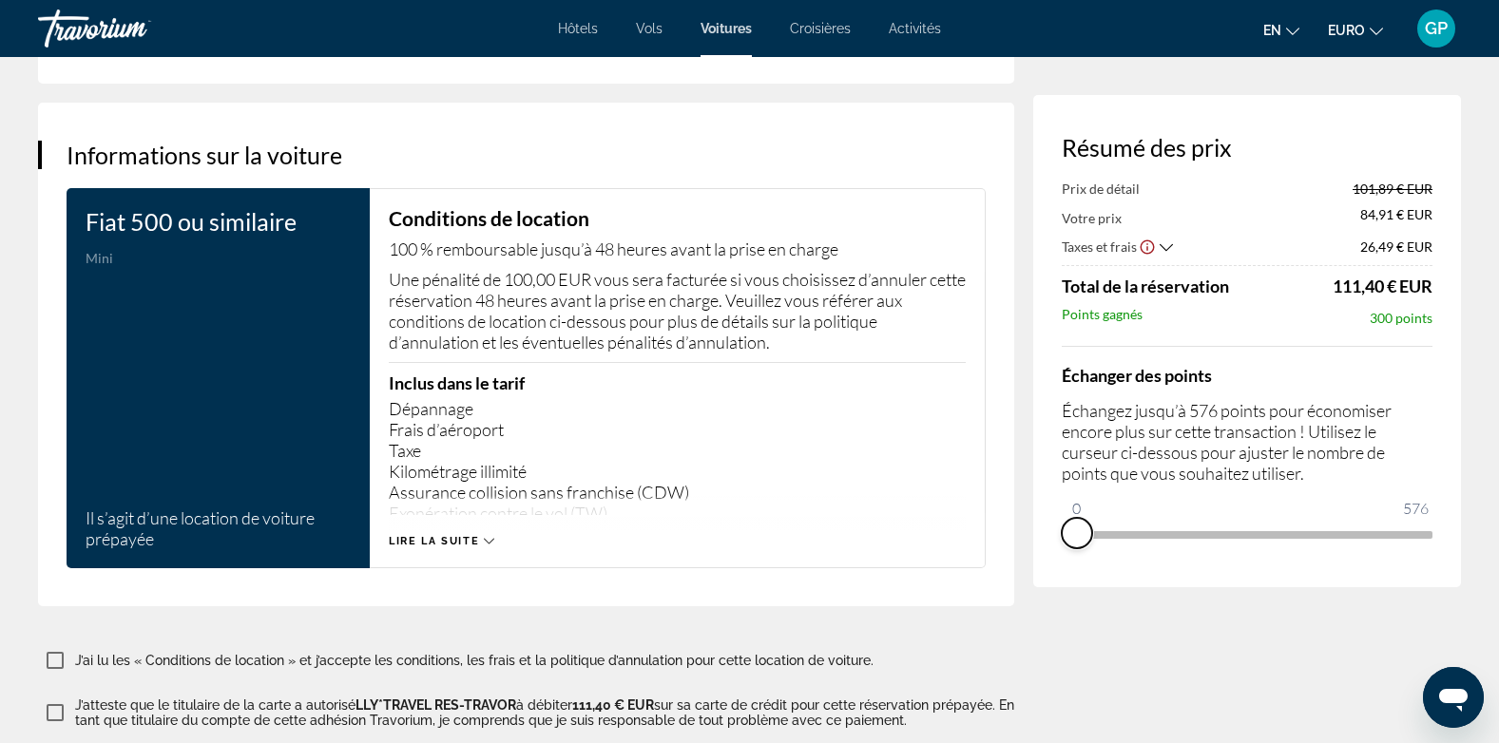
scroll to position [2661, 0]
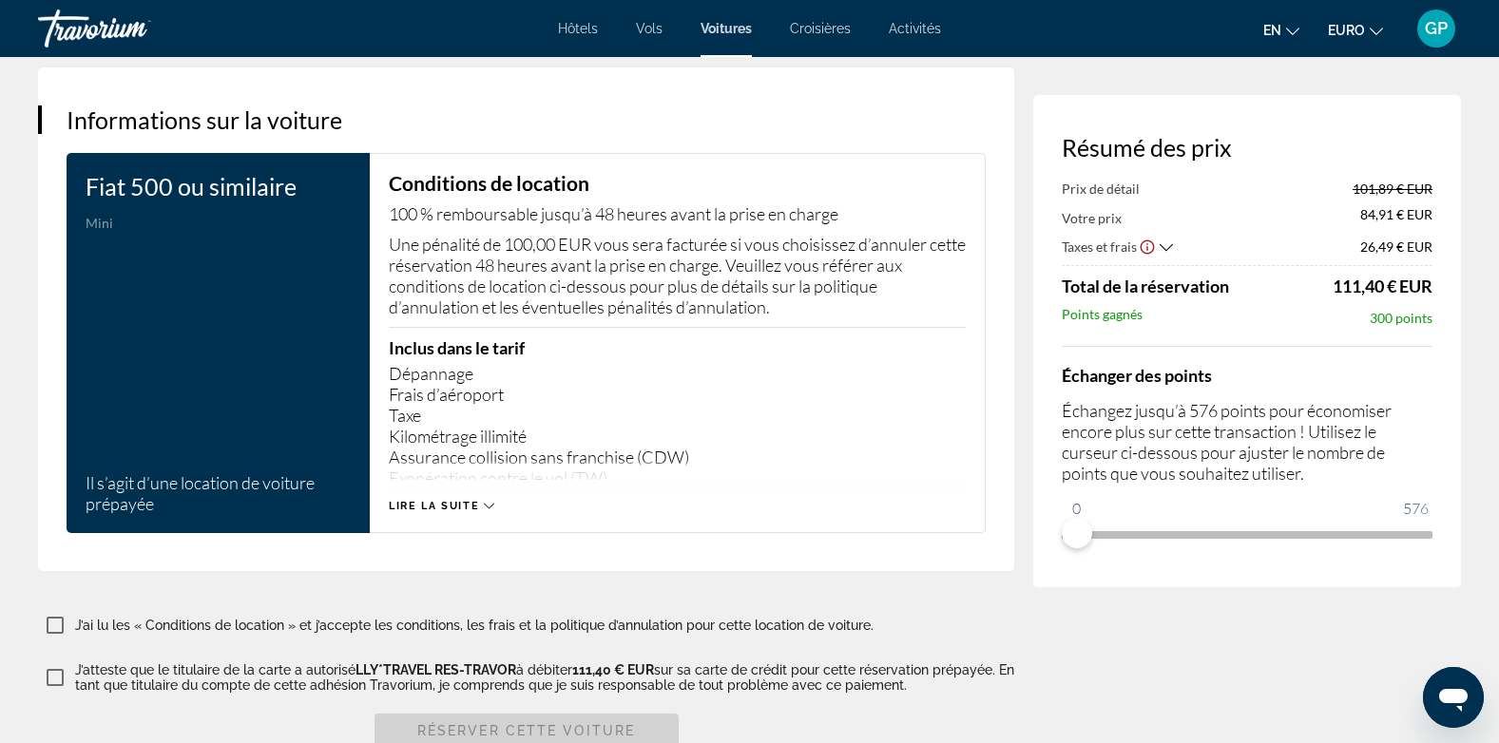
click at [486, 501] on icon "Contenu principal" at bounding box center [489, 506] width 10 height 10
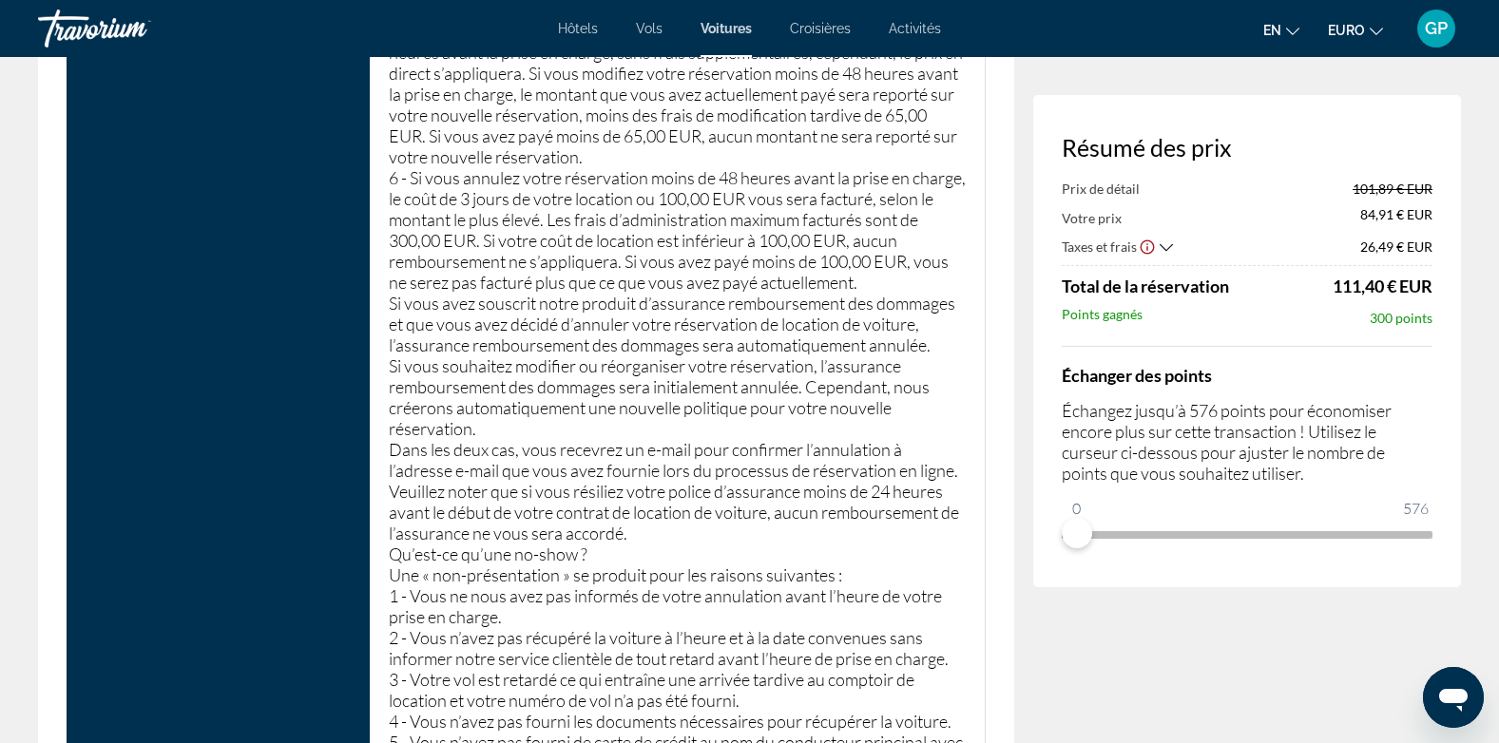
scroll to position [6462, 0]
